Goal: Transaction & Acquisition: Purchase product/service

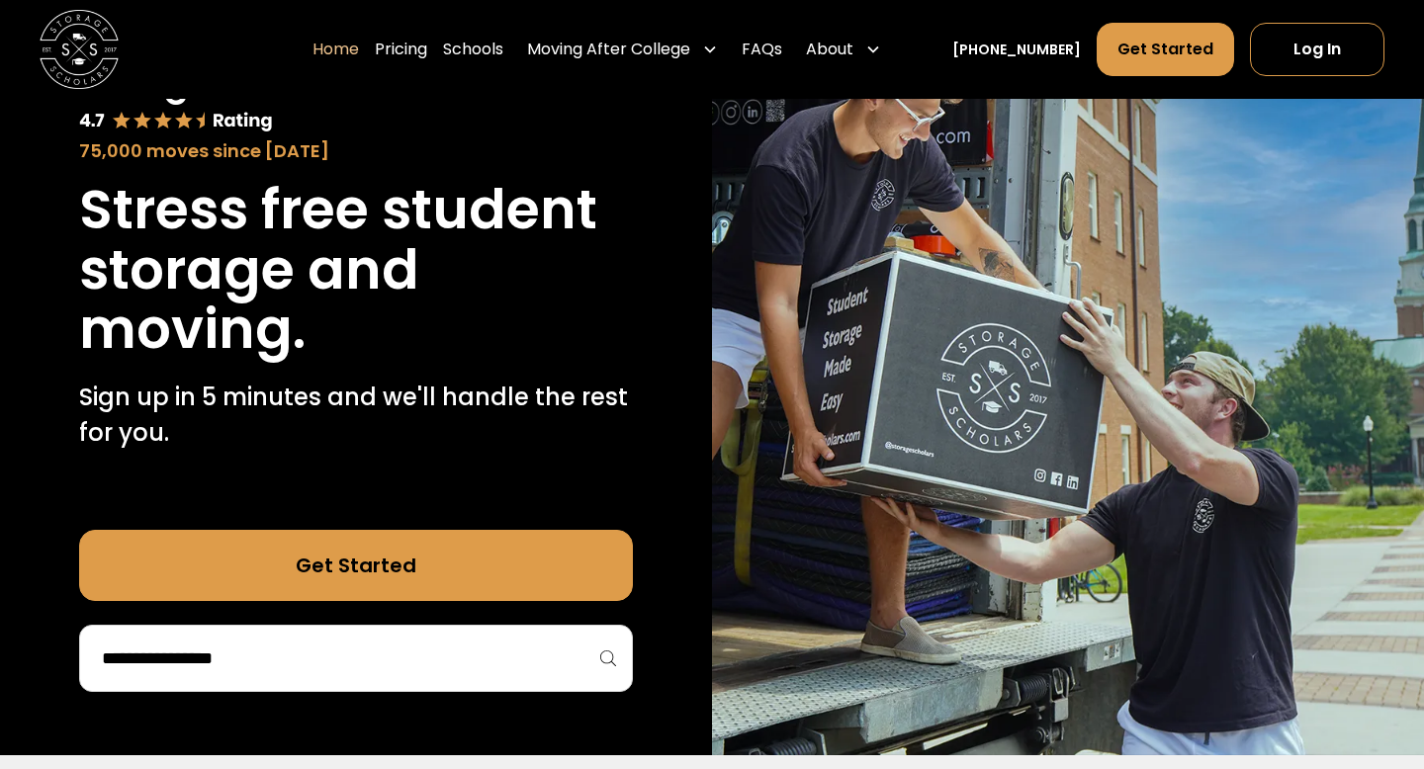
scroll to position [187, 0]
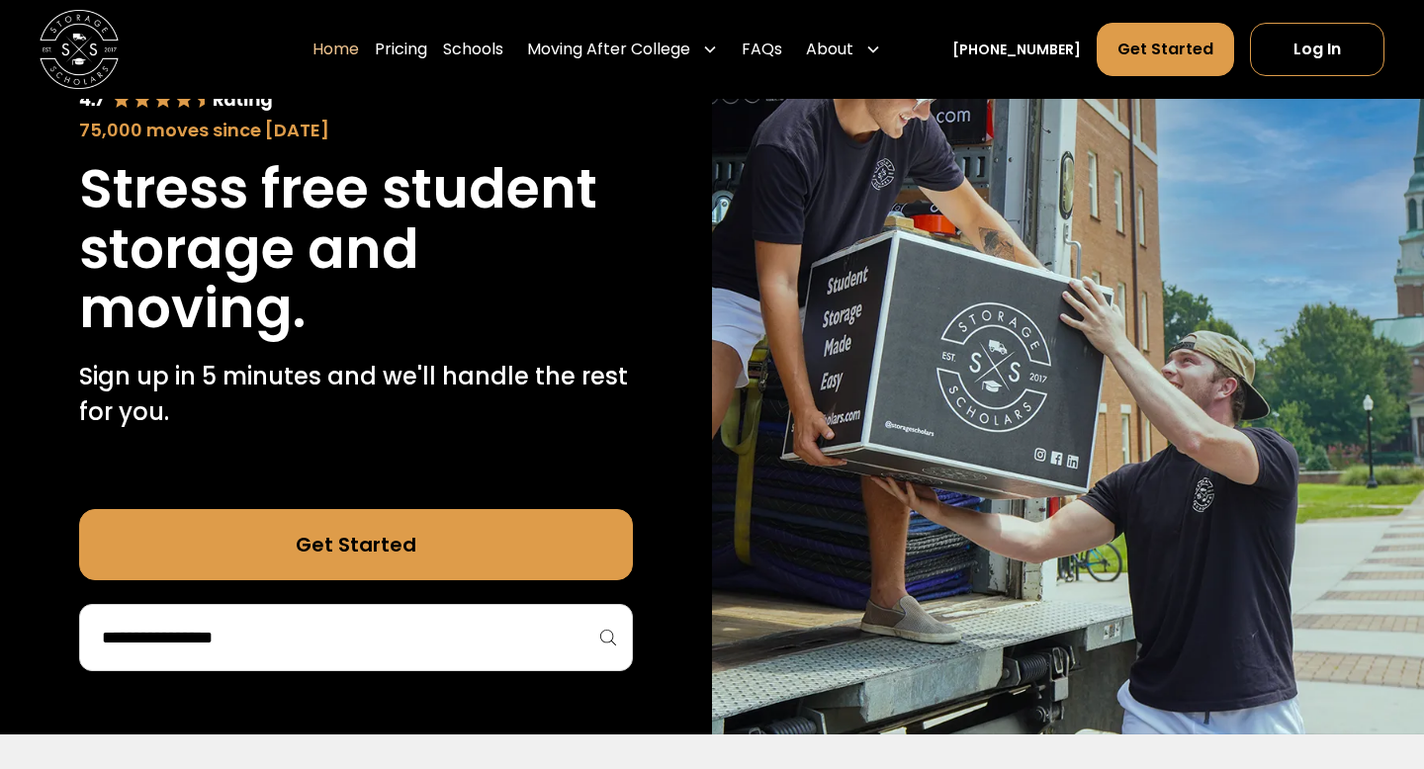
click at [502, 476] on input "search" at bounding box center [356, 638] width 512 height 34
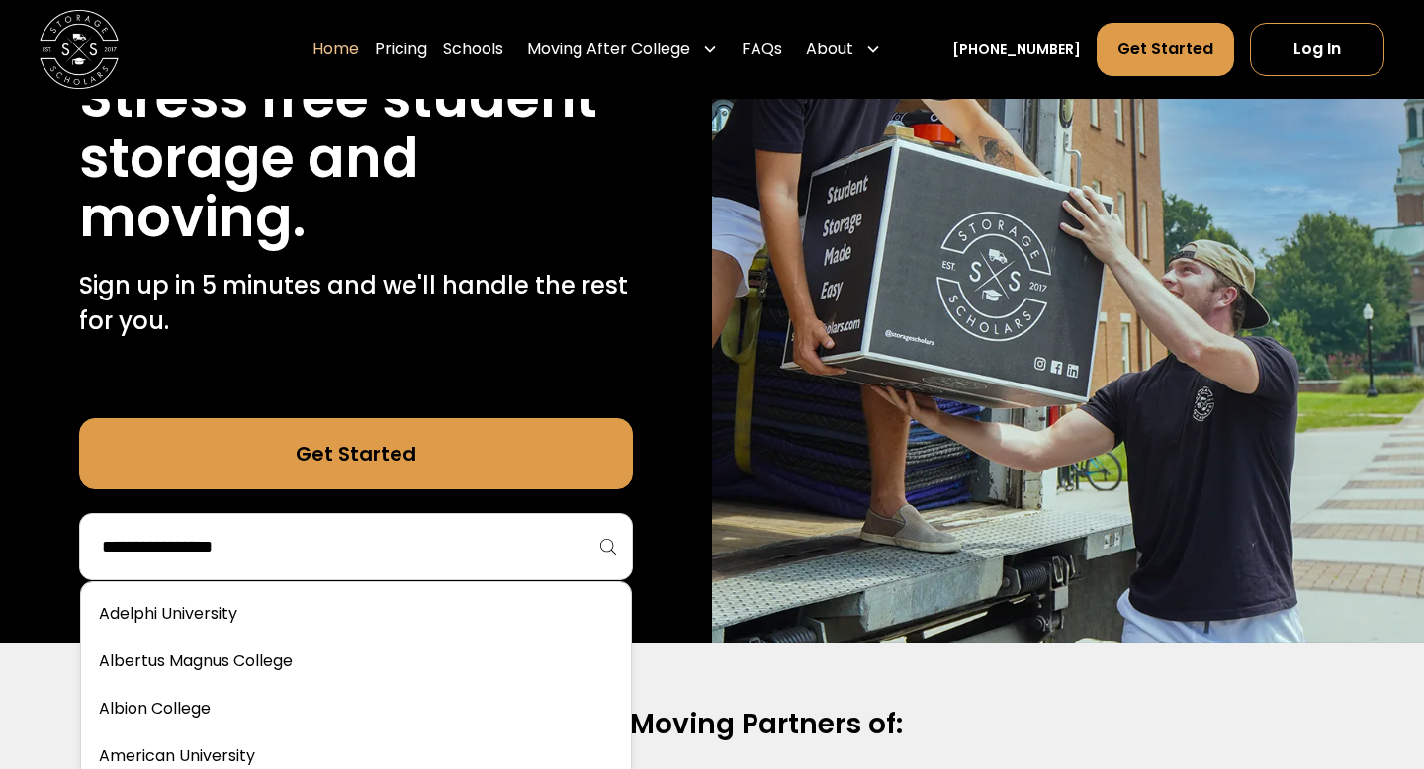
scroll to position [292, 0]
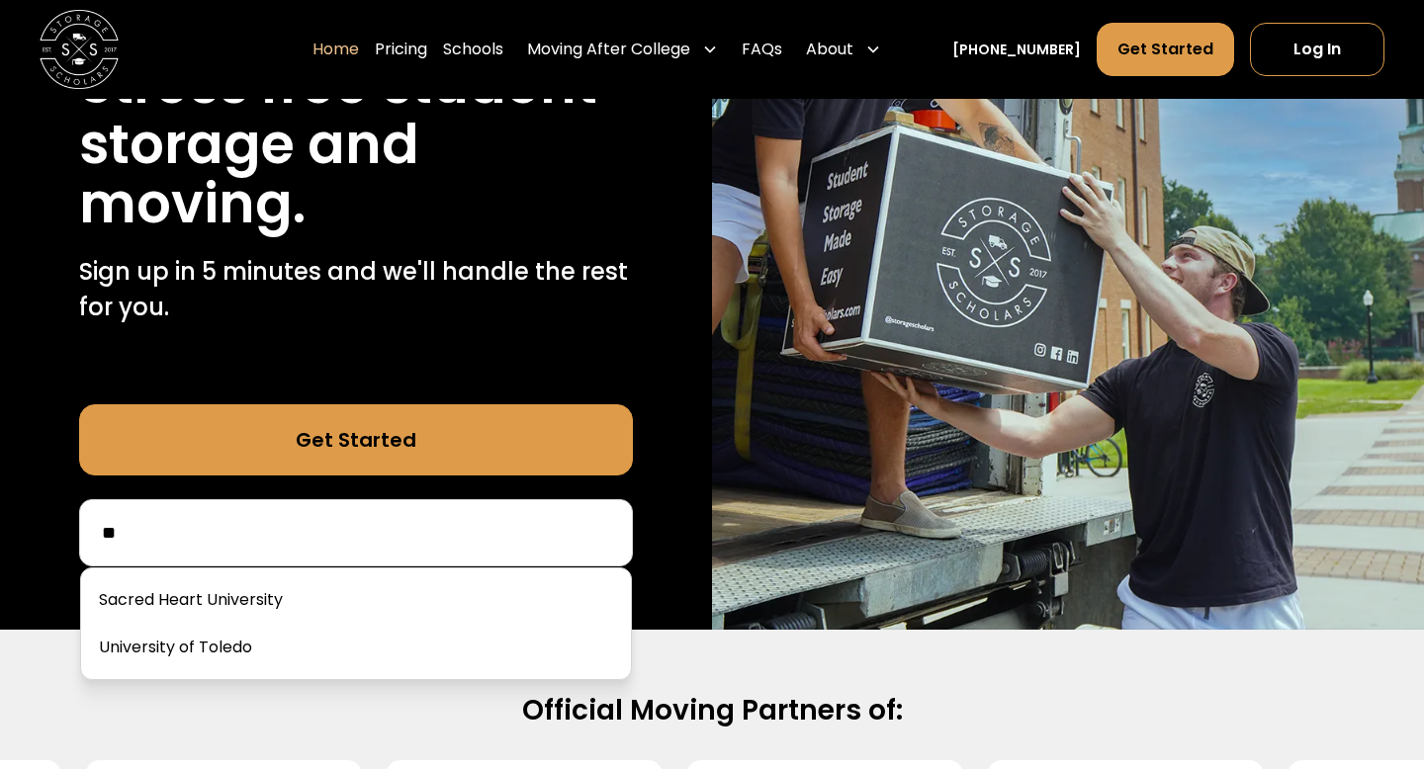
type input "*"
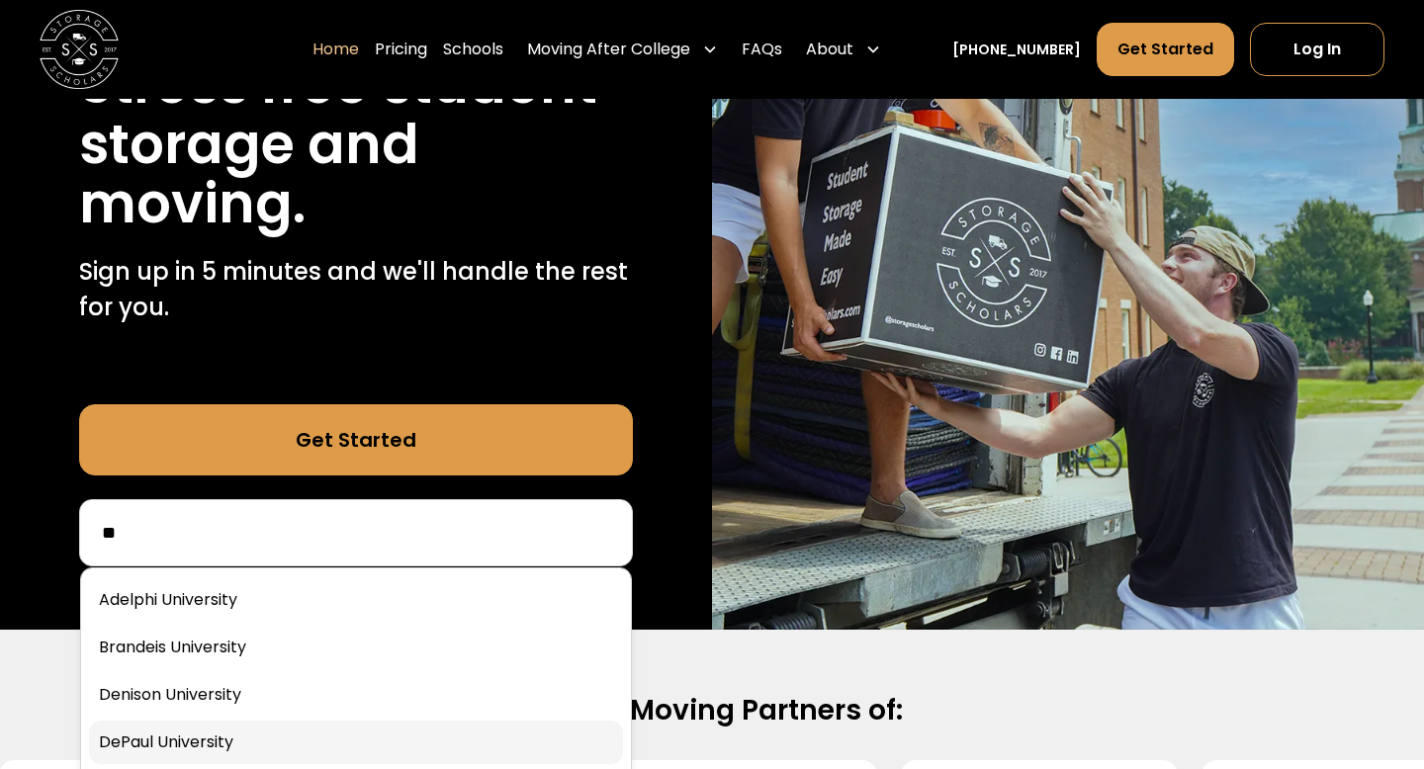
type input "**"
click at [435, 476] on link at bounding box center [356, 743] width 534 height 44
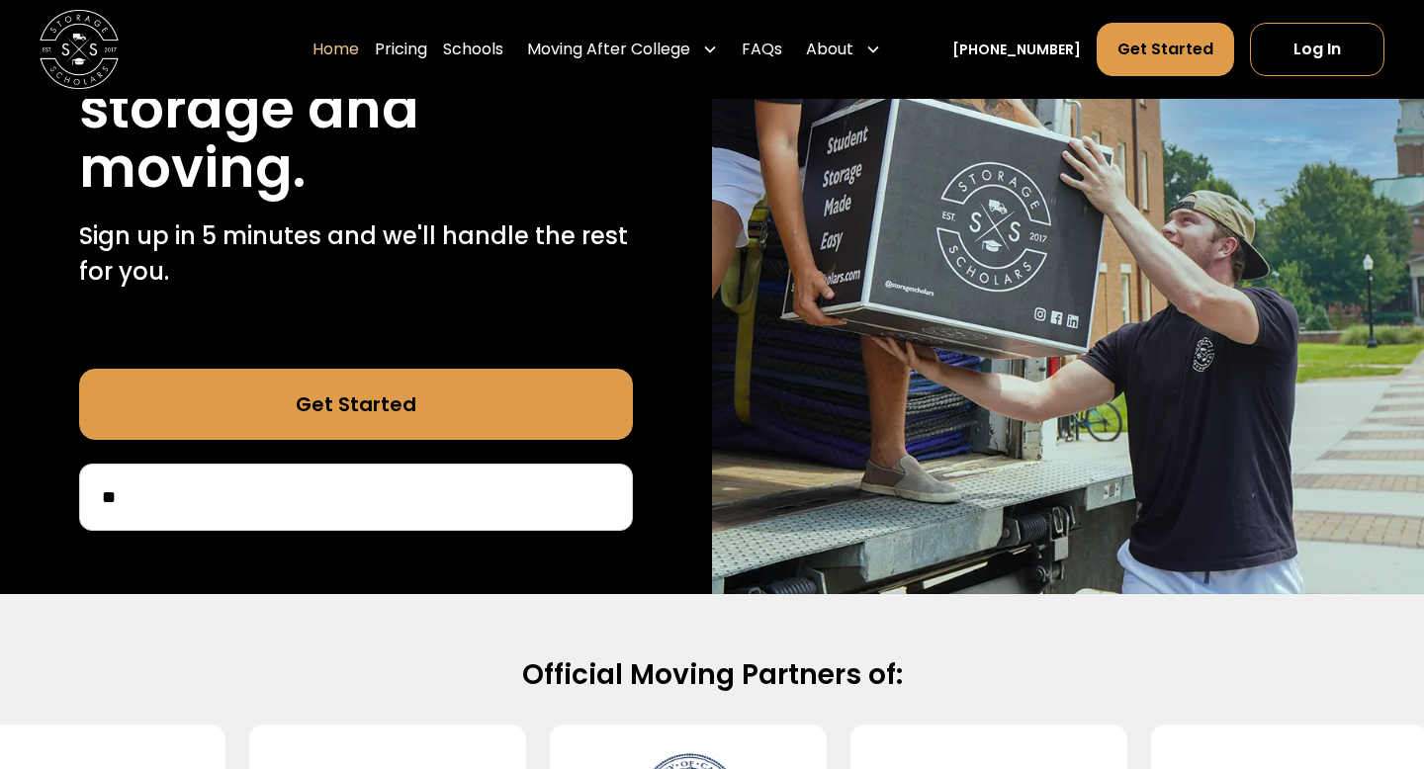
scroll to position [347, 0]
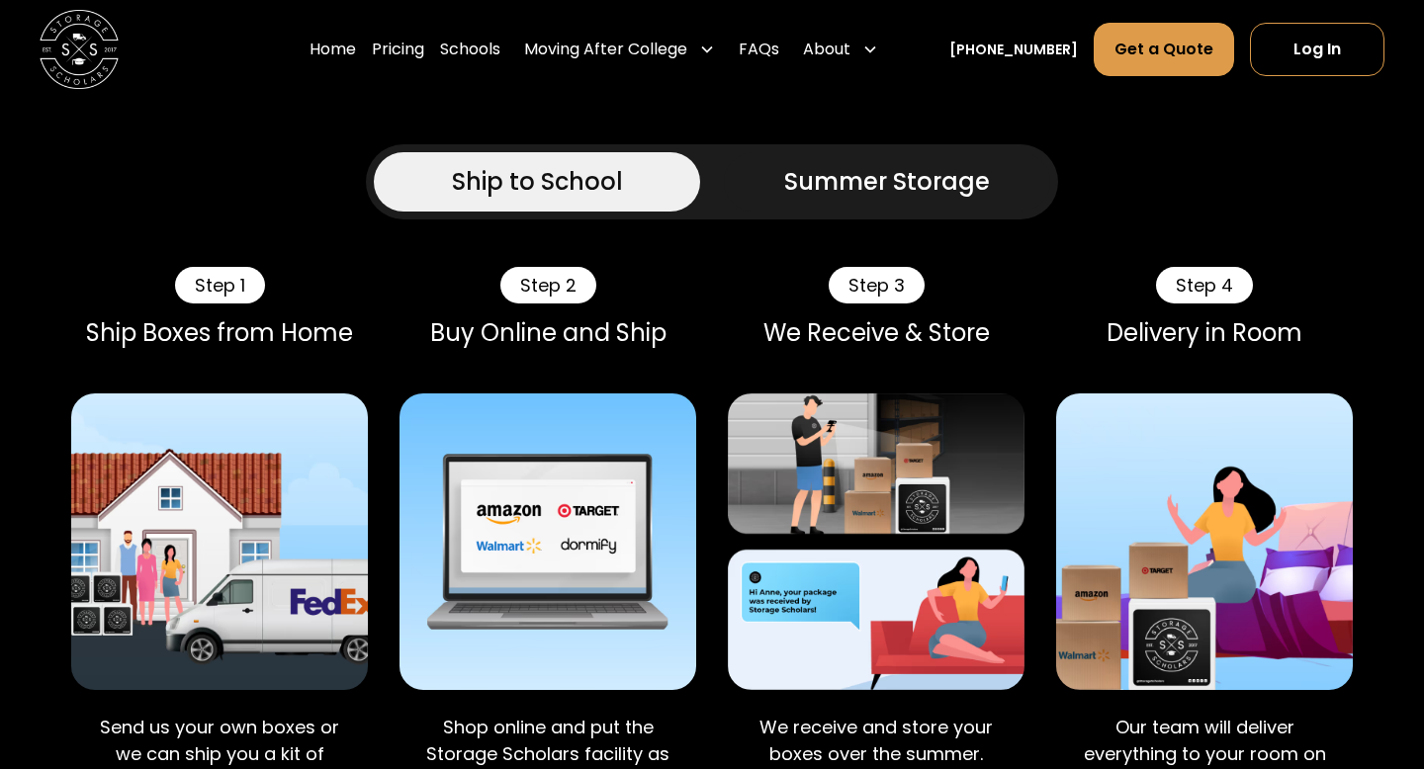
scroll to position [1524, 0]
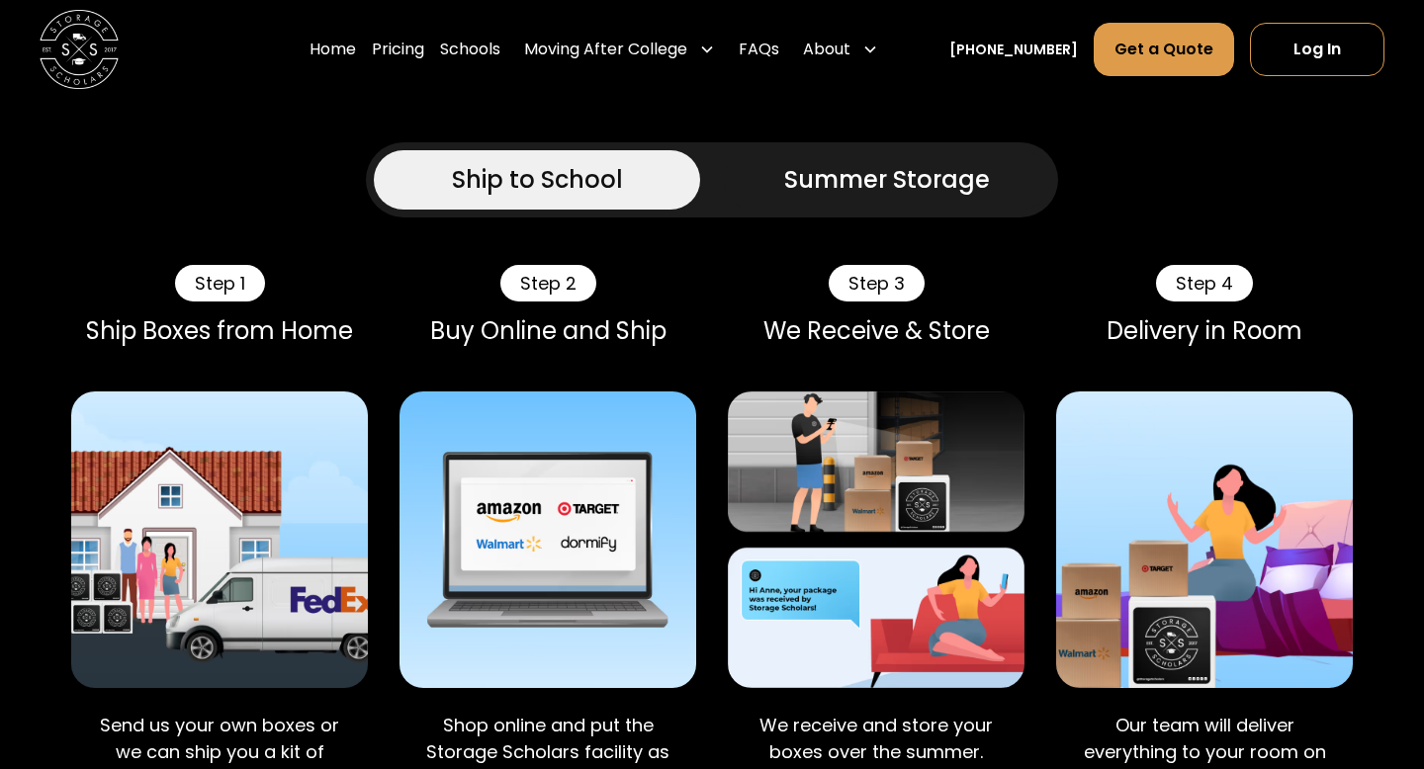
click at [547, 510] on img at bounding box center [548, 540] width 297 height 297
click at [559, 265] on div "Step 2" at bounding box center [548, 284] width 96 height 38
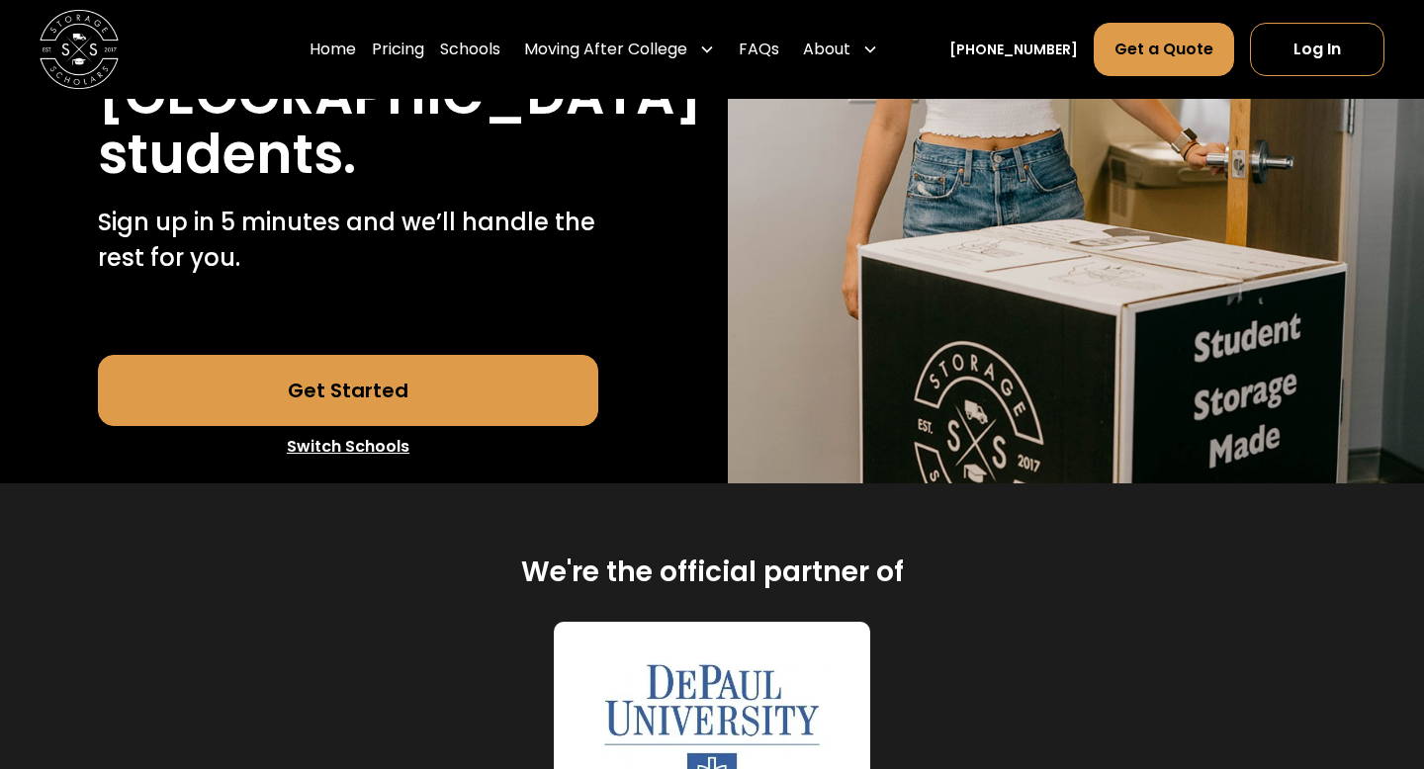
scroll to position [408, 0]
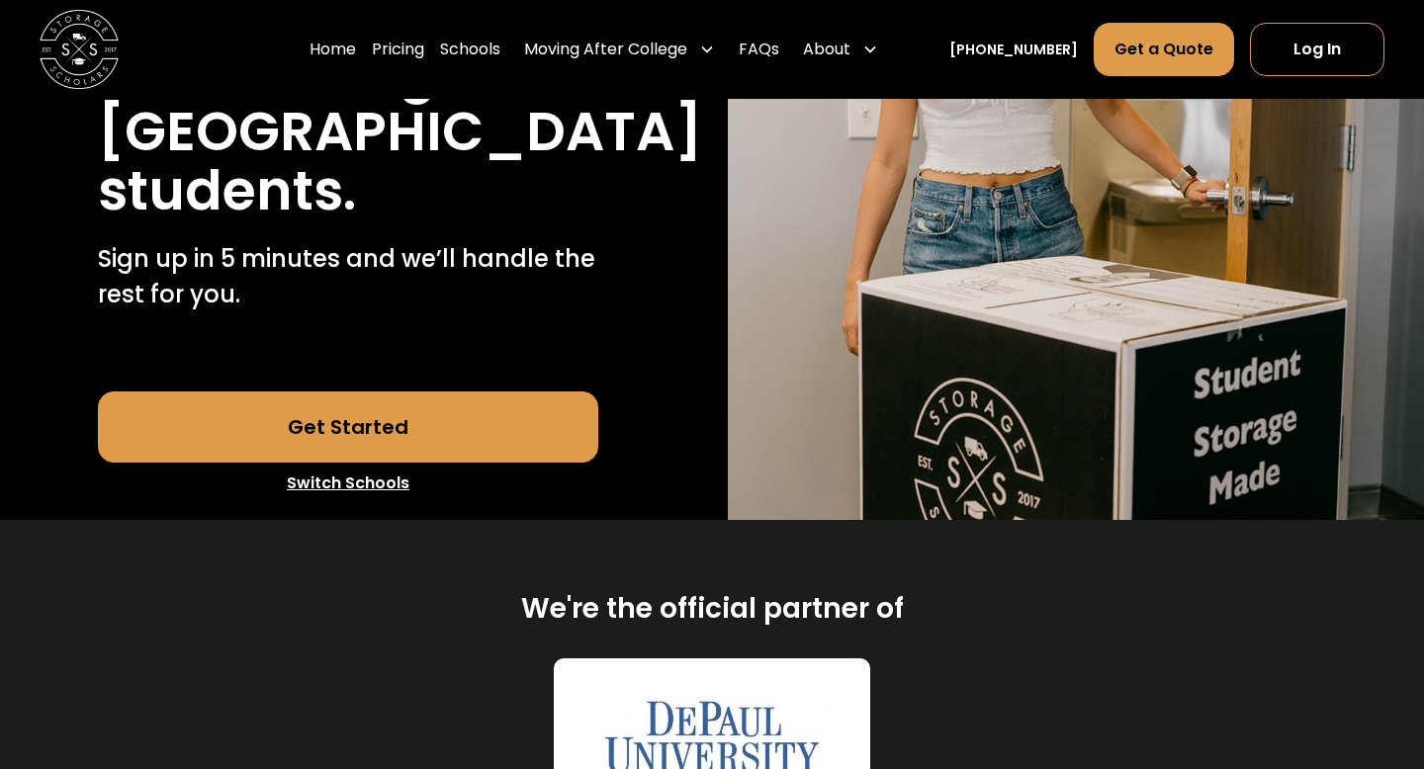
click at [473, 440] on link "Get Started" at bounding box center [348, 427] width 501 height 71
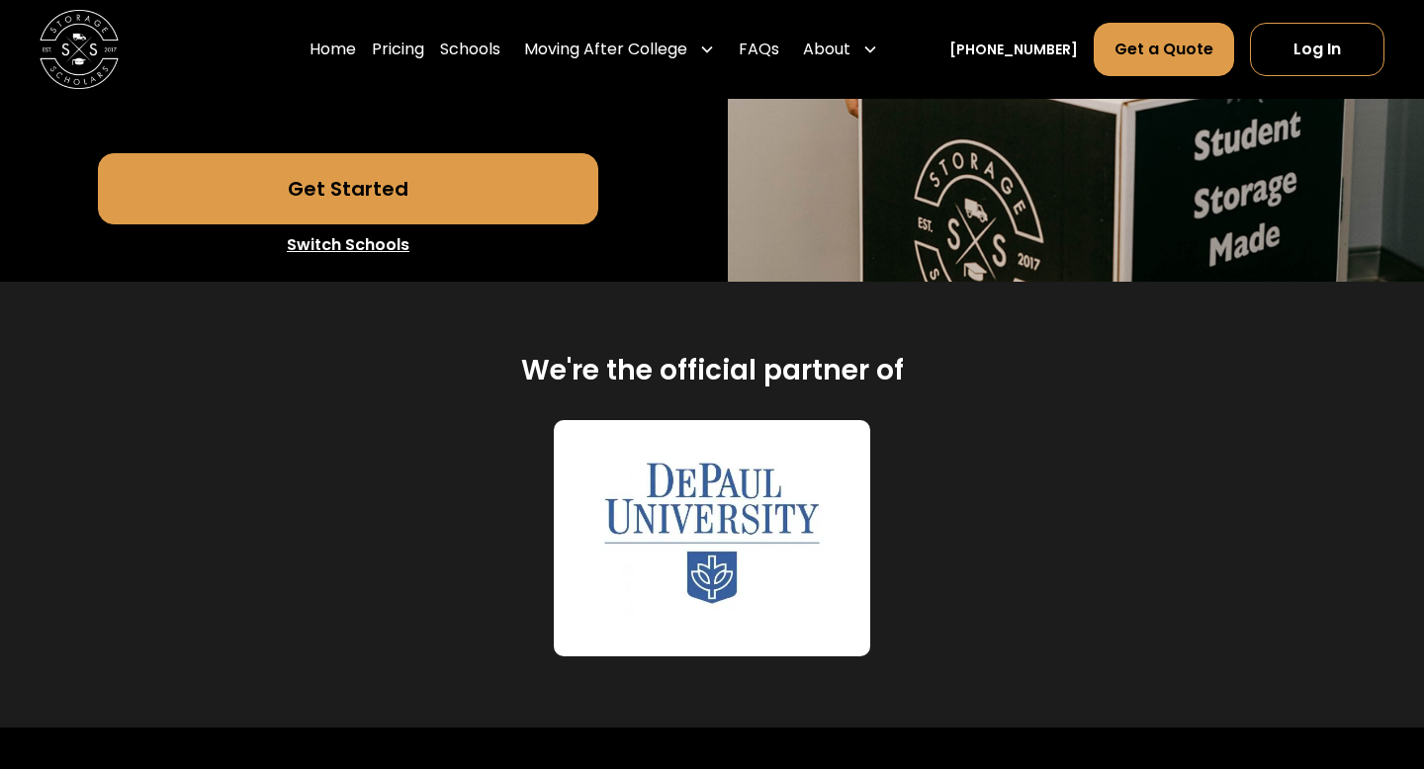
scroll to position [654, 0]
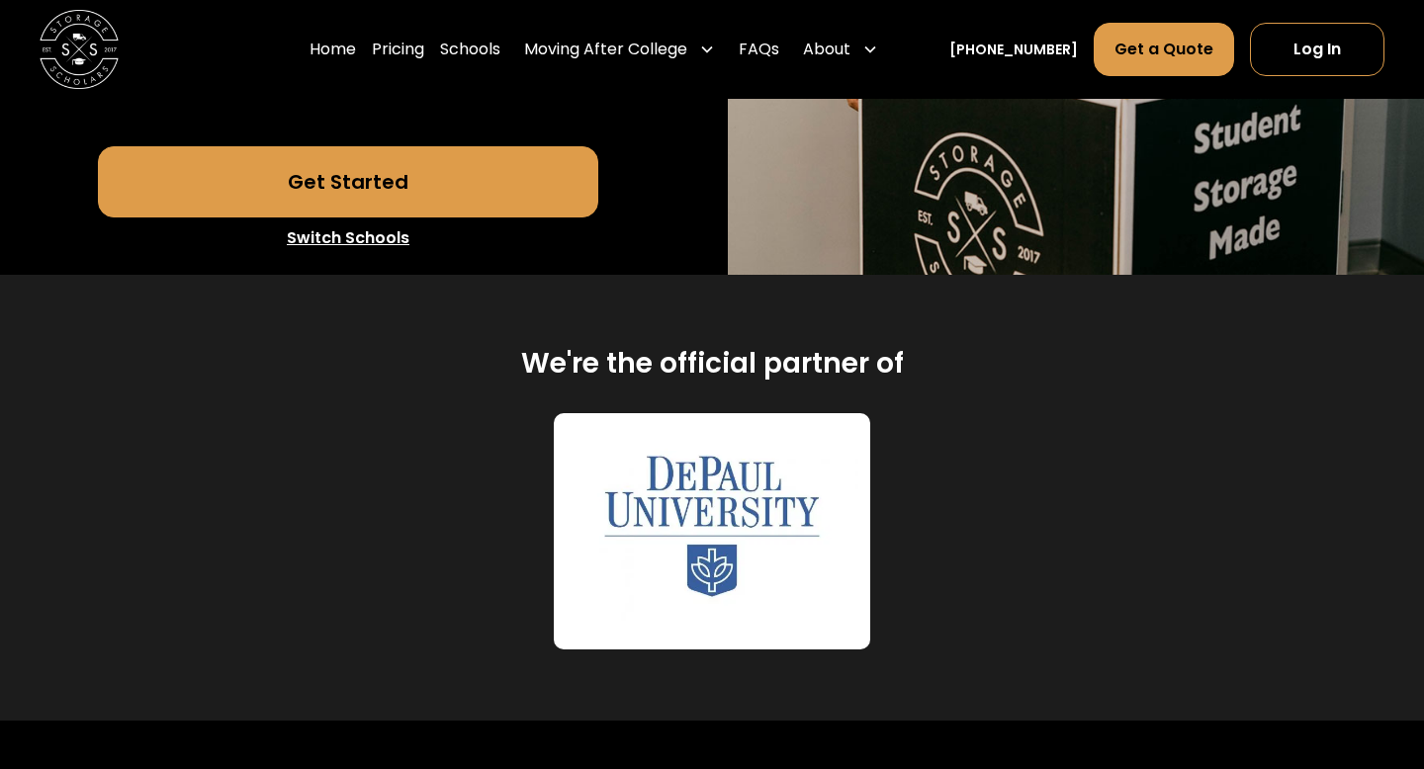
click at [763, 517] on img at bounding box center [712, 531] width 293 height 213
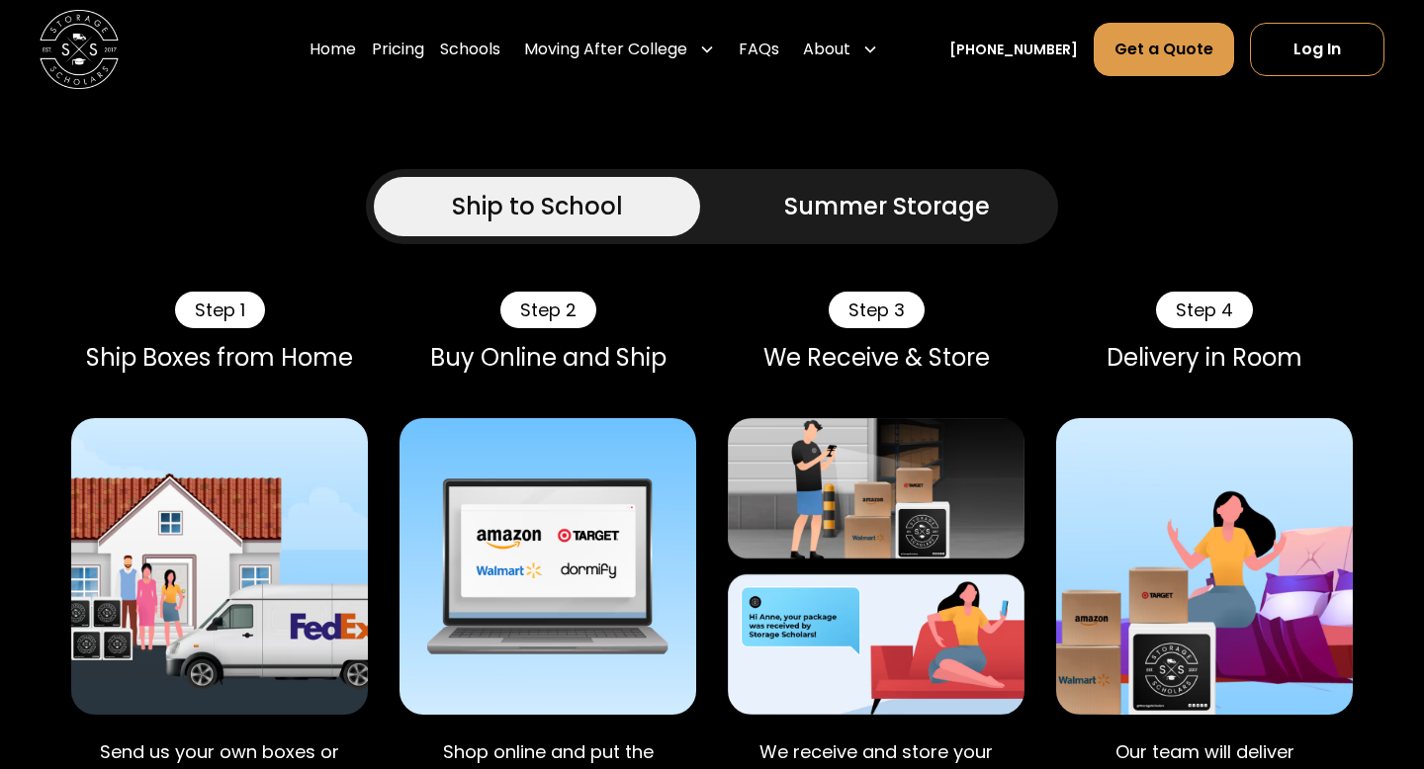
scroll to position [1471, 0]
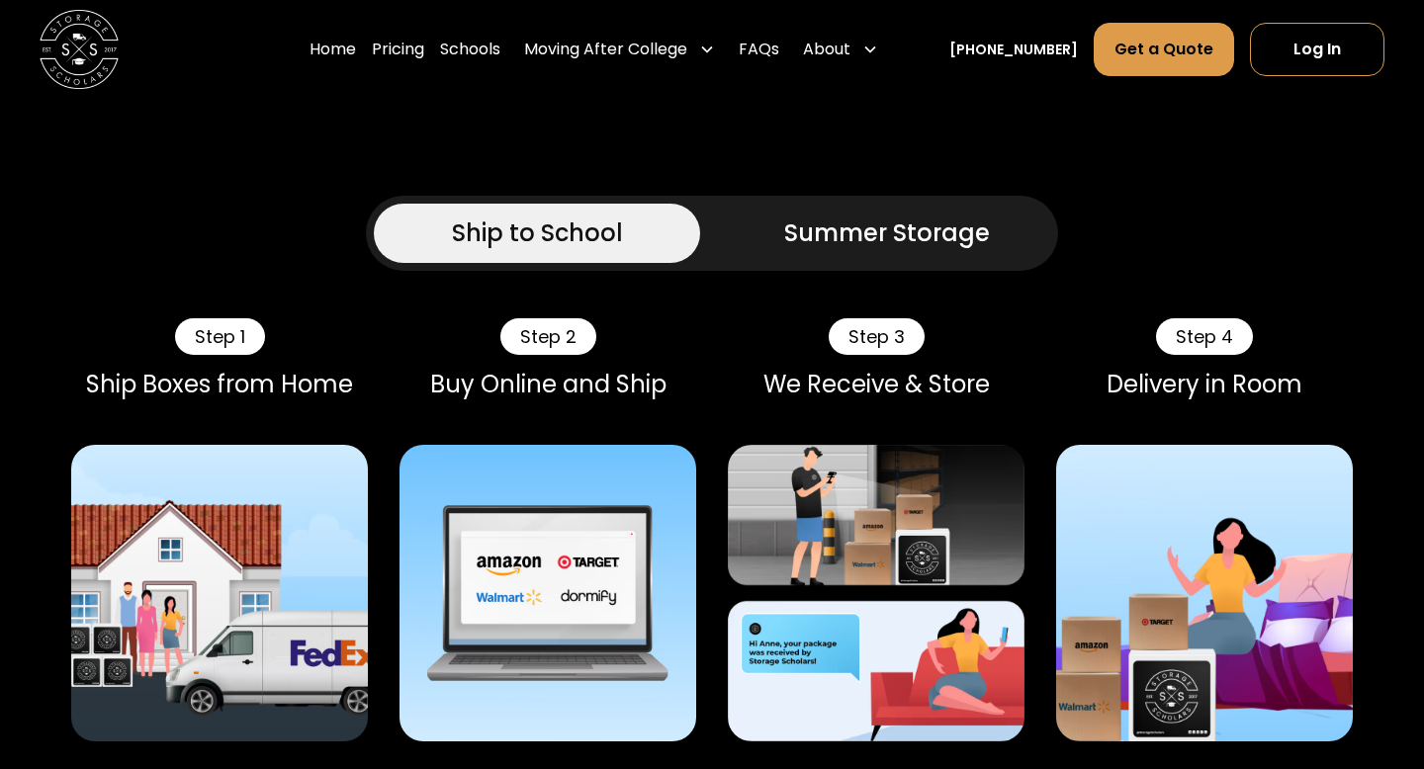
click at [542, 318] on div "Step 2" at bounding box center [548, 337] width 96 height 38
click at [557, 604] on img at bounding box center [548, 593] width 297 height 297
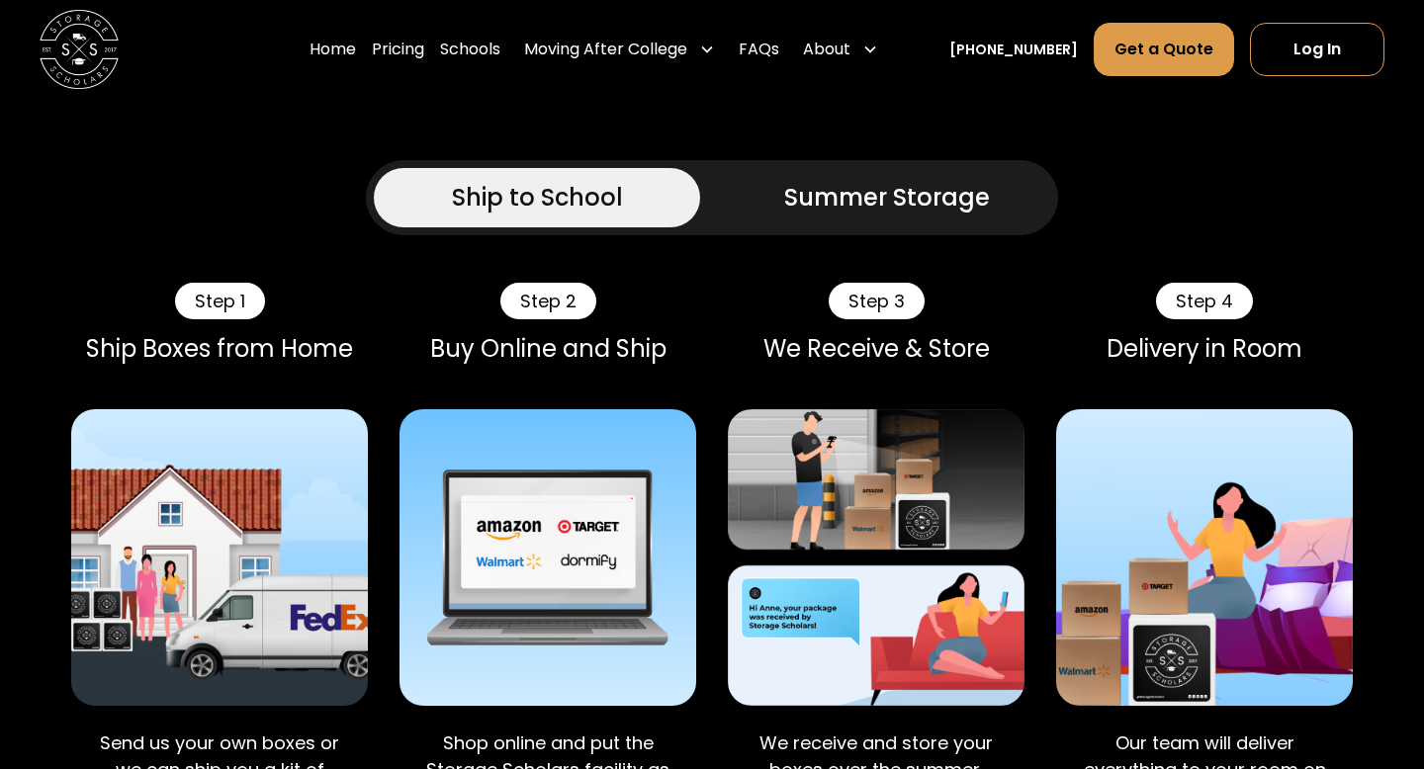
scroll to position [1505, 0]
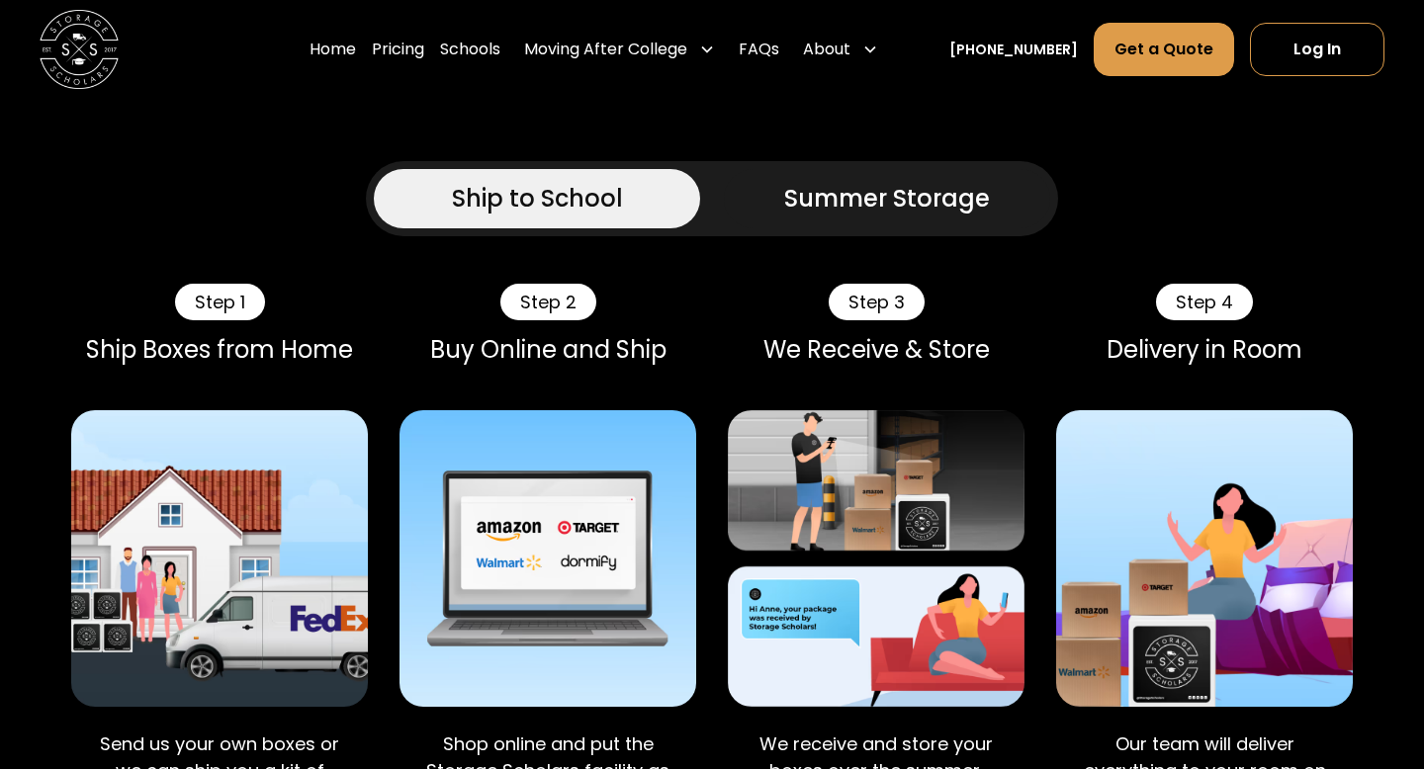
click at [557, 604] on img at bounding box center [548, 558] width 297 height 297
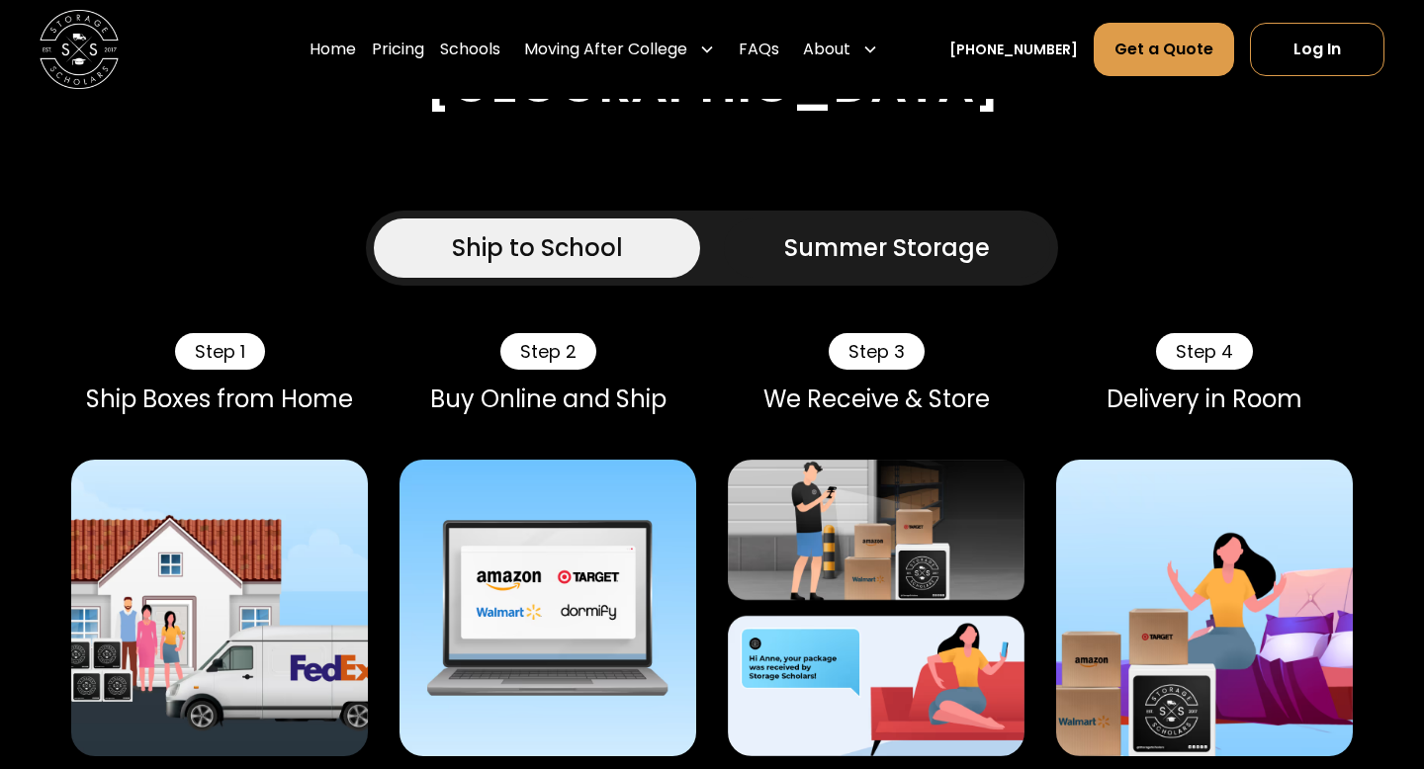
scroll to position [1450, 0]
